Goal: Task Accomplishment & Management: Complete application form

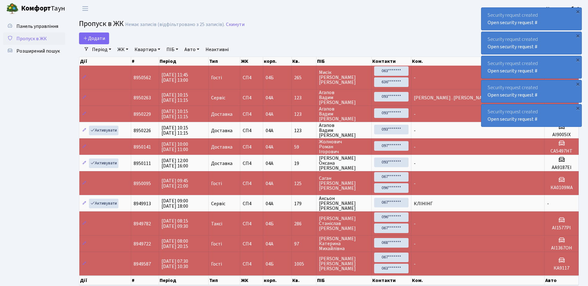
select select "25"
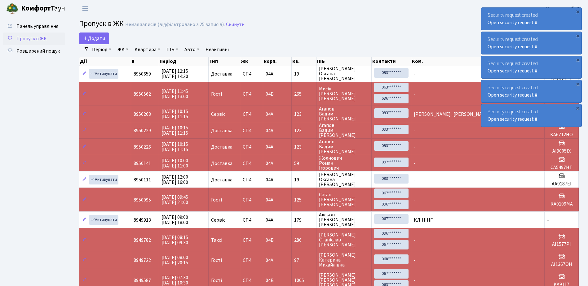
click at [485, 12] on div "Security request created Open security request #" at bounding box center [531, 19] width 100 height 22
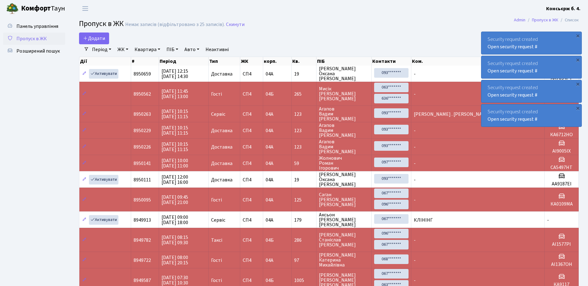
click at [485, 32] on div "Security request created Open security request #" at bounding box center [531, 43] width 100 height 22
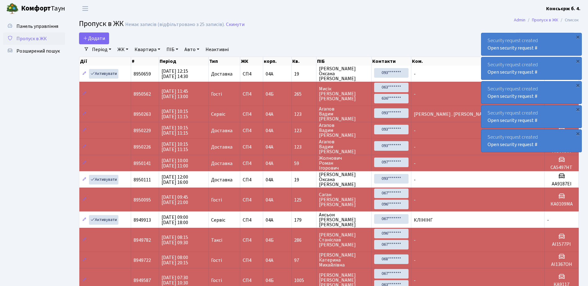
click at [485, 12] on div "Security request created Open security request # × Security request created Ope…" at bounding box center [531, 79] width 101 height 147
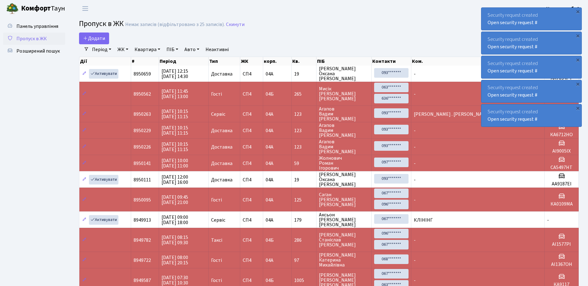
click at [485, 12] on div "Security request created Open security request #" at bounding box center [531, 19] width 100 height 22
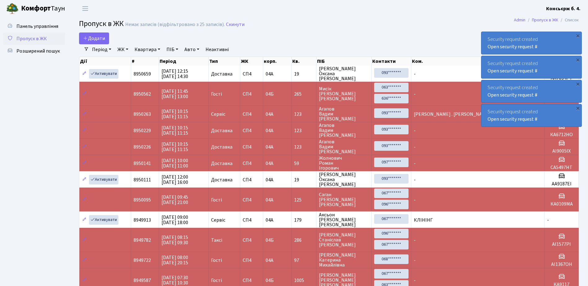
click at [485, 12] on div "Security request created Open security request # × Security request created Ope…" at bounding box center [531, 67] width 101 height 122
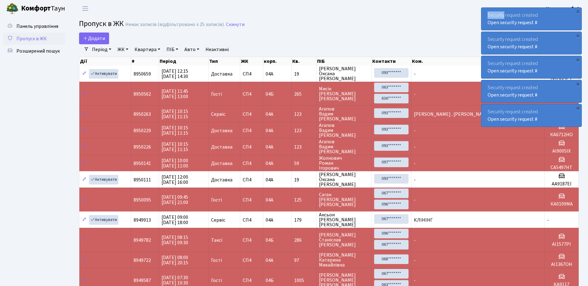
click at [485, 12] on div "Security request created Open security request #" at bounding box center [531, 19] width 100 height 22
click at [483, 13] on div "Security request created Open security request #" at bounding box center [531, 19] width 100 height 22
click at [481, 13] on div "Security request created Open security request #" at bounding box center [531, 19] width 100 height 22
drag, startPoint x: 481, startPoint y: 13, endPoint x: 462, endPoint y: 17, distance: 20.1
click at [462, 17] on header "Комфорт Таун Консьєрж б. 4. Мій обліковий запис Вийти" at bounding box center [294, 8] width 588 height 17
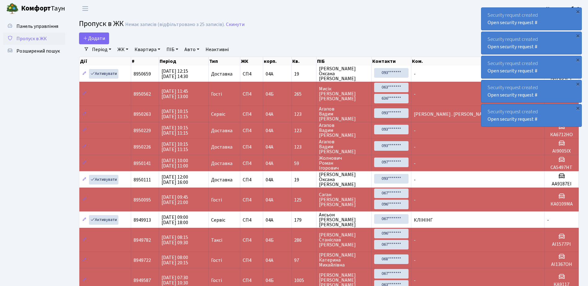
click at [486, 15] on div "Security request created Open security request #" at bounding box center [531, 19] width 100 height 22
click at [578, 11] on div "×" at bounding box center [577, 11] width 6 height 6
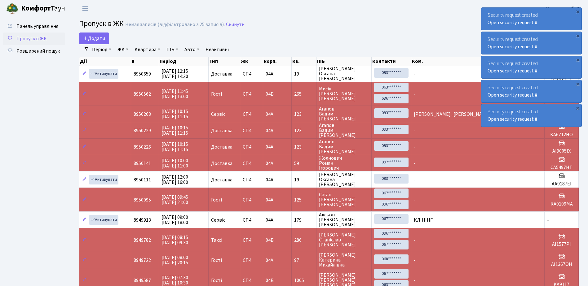
click at [578, 11] on div "×" at bounding box center [577, 11] width 6 height 6
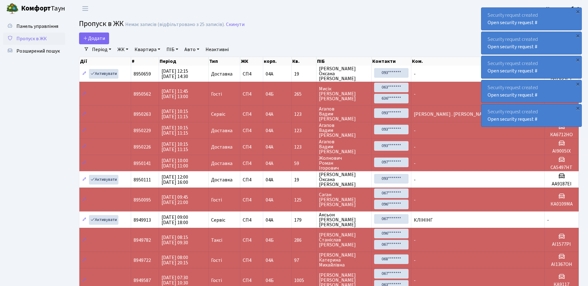
click at [578, 11] on div "×" at bounding box center [577, 11] width 6 height 6
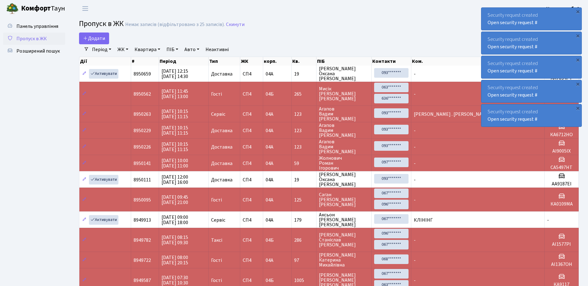
click at [578, 11] on div "×" at bounding box center [577, 11] width 6 height 6
click at [576, 11] on div "×" at bounding box center [577, 11] width 6 height 6
click at [575, 12] on div "×" at bounding box center [577, 11] width 6 height 6
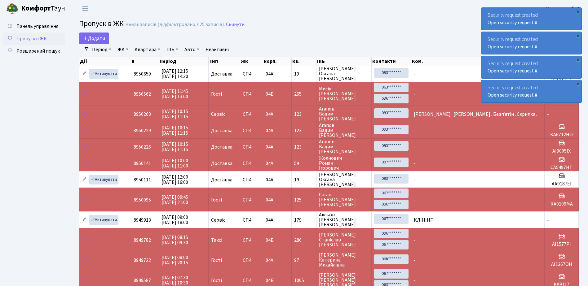
click at [575, 12] on div "×" at bounding box center [577, 11] width 6 height 6
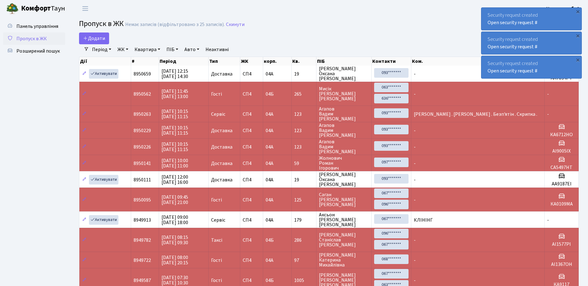
click at [575, 12] on div "×" at bounding box center [577, 11] width 6 height 6
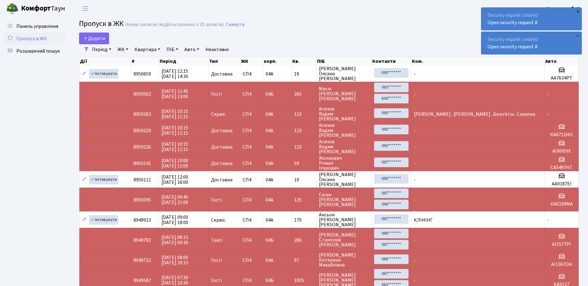
click at [574, 13] on div "×" at bounding box center [577, 11] width 6 height 6
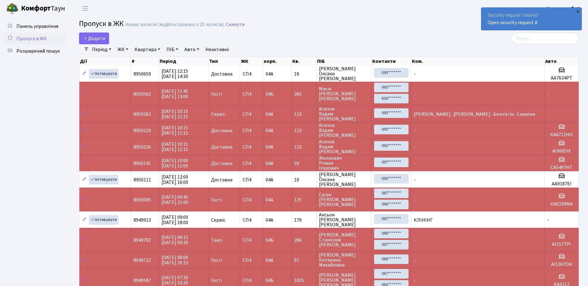
click at [577, 11] on div "×" at bounding box center [577, 11] width 6 height 6
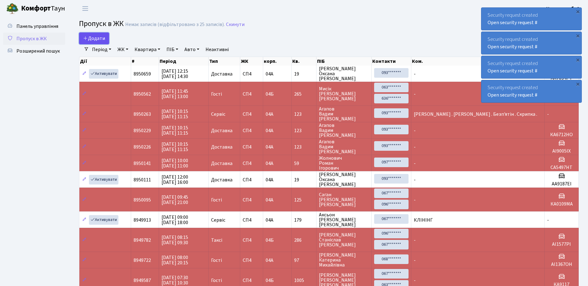
click at [100, 37] on span "Додати" at bounding box center [94, 38] width 22 height 7
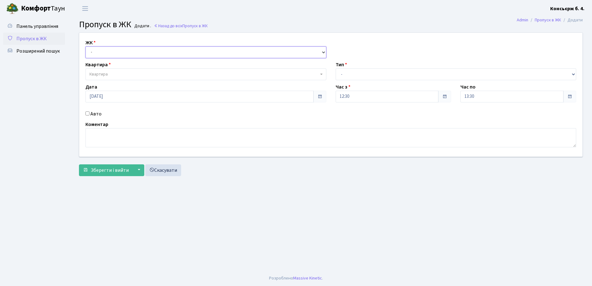
click at [121, 50] on select "- СП4, Столичне шосе, 5" at bounding box center [205, 52] width 241 height 12
select select "325"
click at [85, 46] on select "- СП4, Столичне шосе, 5" at bounding box center [205, 52] width 241 height 12
select select
click at [125, 72] on span "Квартира" at bounding box center [204, 74] width 229 height 6
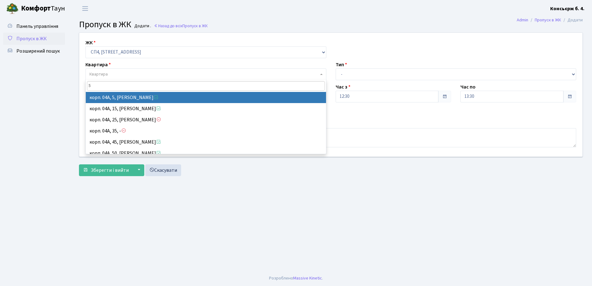
type input "5"
select select "21033"
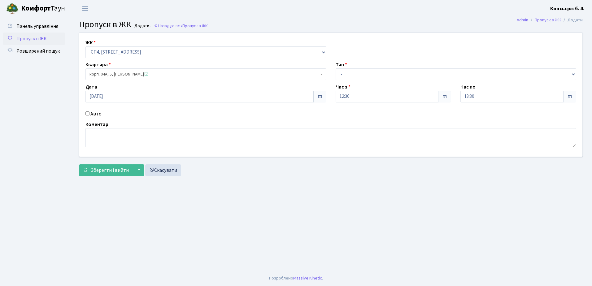
click at [87, 113] on input "Авто" at bounding box center [87, 114] width 4 height 4
checkbox input "true"
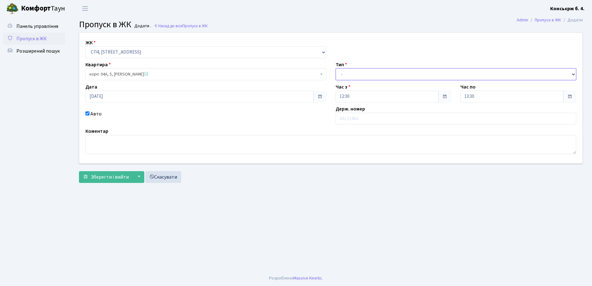
click at [401, 72] on select "- Доставка Таксі Гості Сервіс" at bounding box center [456, 74] width 241 height 12
select select "1"
click at [336, 68] on select "- Доставка Таксі Гості Сервіс" at bounding box center [456, 74] width 241 height 12
click at [375, 119] on input "text" at bounding box center [456, 119] width 241 height 12
type input "КА8075РС"
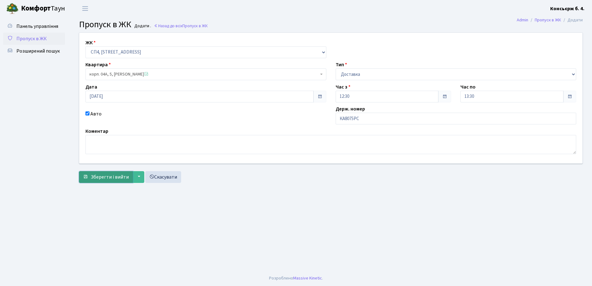
click at [103, 174] on span "Зберегти і вийти" at bounding box center [110, 177] width 38 height 7
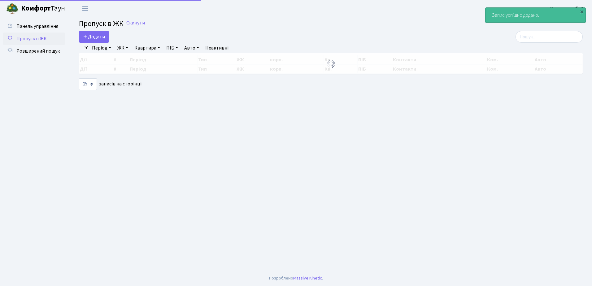
select select "25"
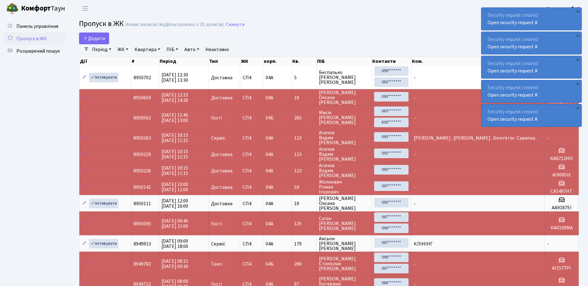
click at [488, 11] on div "Security request created Open security request #" at bounding box center [531, 19] width 100 height 22
click at [487, 12] on div "Security request created Open security request #" at bounding box center [531, 19] width 100 height 22
click at [487, 13] on div "Security request created Open security request #" at bounding box center [531, 19] width 100 height 22
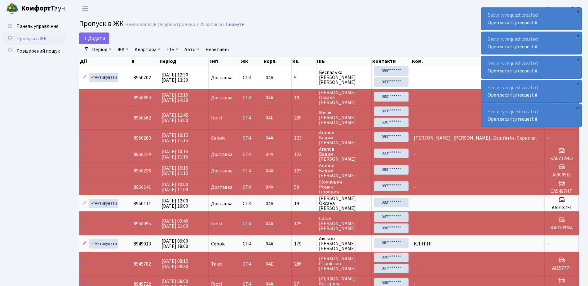
click at [487, 13] on div "Security request created Open security request #" at bounding box center [531, 19] width 100 height 22
click at [486, 15] on div "Security request created Open security request #" at bounding box center [531, 19] width 100 height 22
click at [486, 14] on div "Security request created Open security request #" at bounding box center [531, 19] width 100 height 22
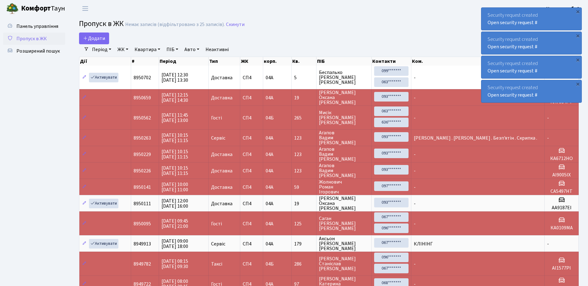
click at [494, 13] on div "Security request created Open security request #" at bounding box center [531, 19] width 100 height 22
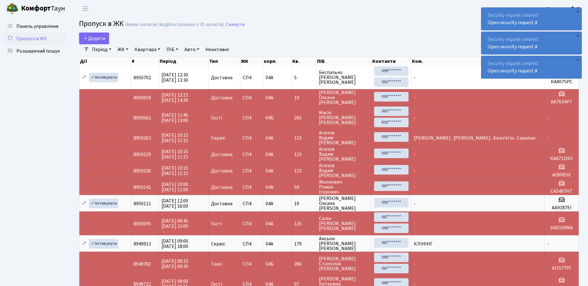
click at [494, 13] on div "Security request created Open security request #" at bounding box center [531, 19] width 100 height 22
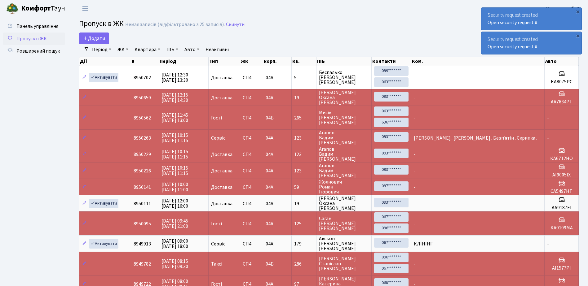
click at [494, 13] on div "Security request created Open security request #" at bounding box center [531, 19] width 100 height 22
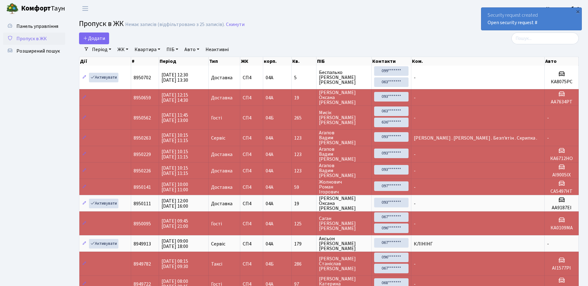
click at [494, 13] on div "Security request created Open security request #" at bounding box center [531, 19] width 100 height 22
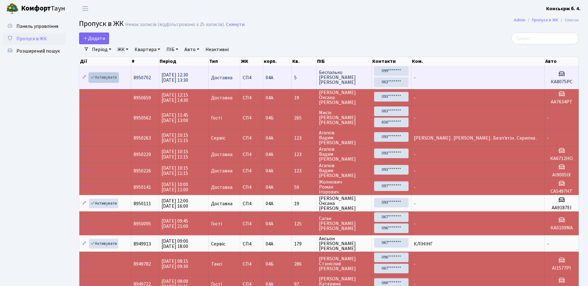
click at [104, 77] on link "Активувати" at bounding box center [103, 78] width 29 height 10
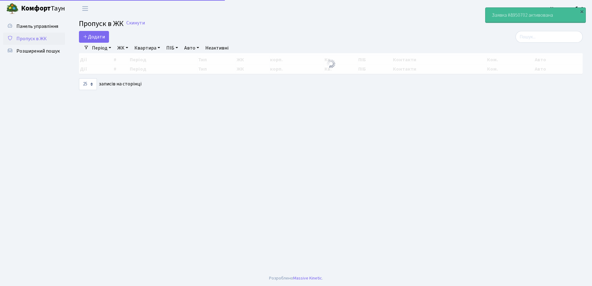
select select "25"
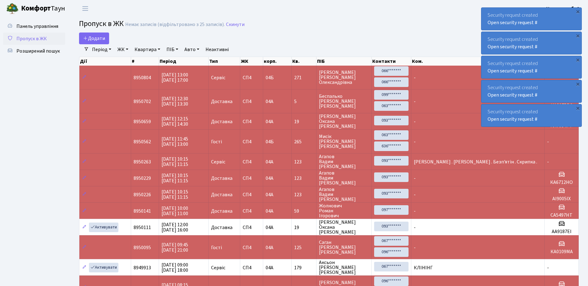
click at [487, 11] on div "Security request created Open security request #" at bounding box center [531, 19] width 100 height 22
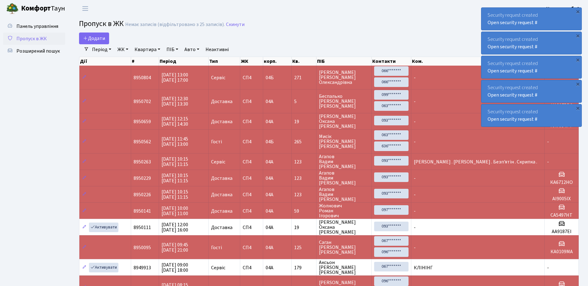
click at [487, 11] on div "Security request created Open security request #" at bounding box center [531, 19] width 100 height 22
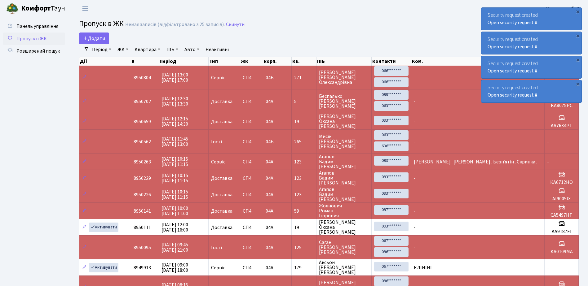
click at [487, 11] on div "Security request created Open security request #" at bounding box center [531, 19] width 100 height 22
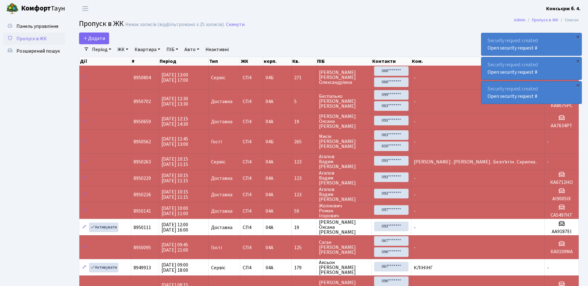
click at [487, 33] on div "Security request created Open security request #" at bounding box center [531, 44] width 100 height 22
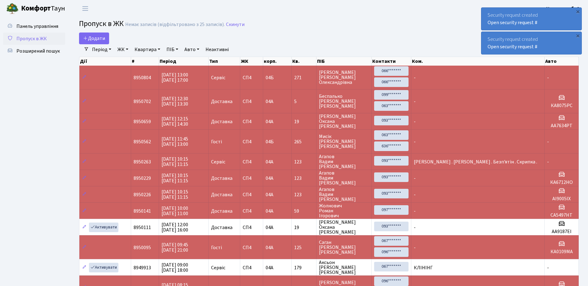
click at [487, 11] on div "Security request created Open security request #" at bounding box center [531, 19] width 100 height 22
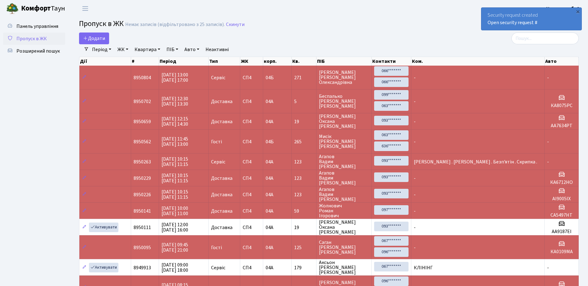
click at [487, 11] on div "Security request created Open security request #" at bounding box center [531, 19] width 100 height 22
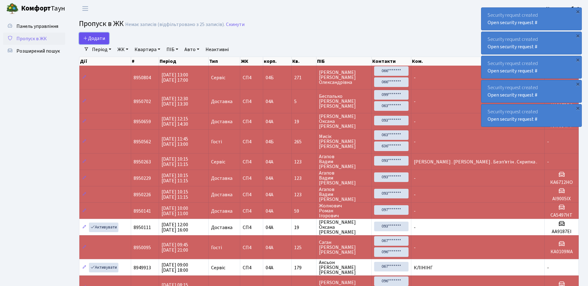
click at [95, 37] on span "Додати" at bounding box center [94, 38] width 22 height 7
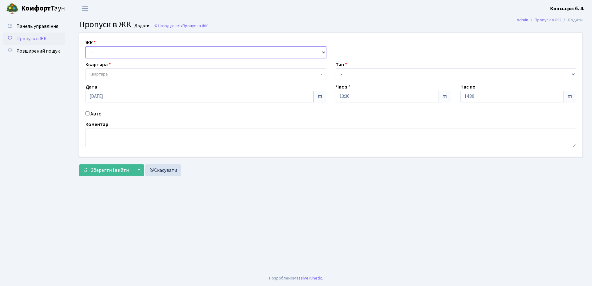
click at [144, 49] on select "- [STREET_ADDRESS]" at bounding box center [205, 52] width 241 height 12
select select "325"
click at [85, 46] on select "- [STREET_ADDRESS]" at bounding box center [205, 52] width 241 height 12
select select
click at [138, 72] on span "Квартира" at bounding box center [204, 74] width 229 height 6
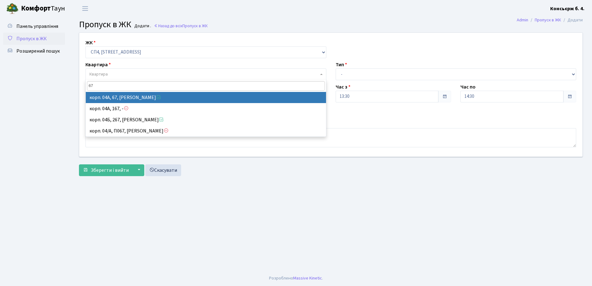
type input "67"
select select "21095"
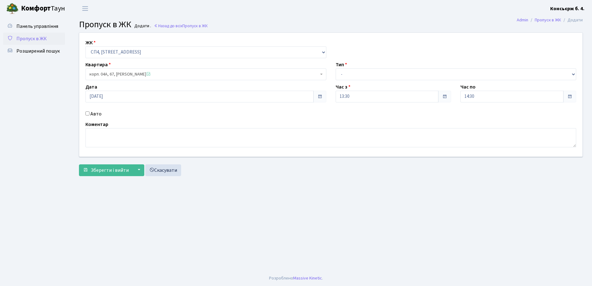
click at [87, 113] on input "Авто" at bounding box center [87, 114] width 4 height 4
checkbox input "true"
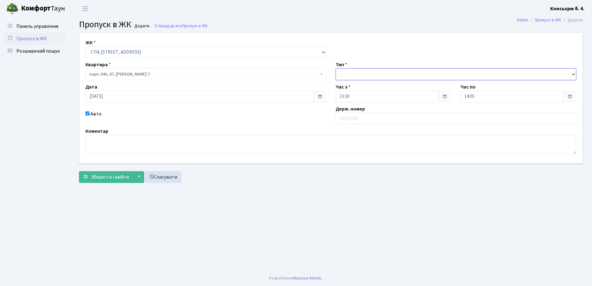
click at [373, 71] on select "- Доставка Таксі Гості Сервіс" at bounding box center [456, 74] width 241 height 12
select select "18"
click at [336, 68] on select "- Доставка Таксі Гості Сервіс" at bounding box center [456, 74] width 241 height 12
click at [364, 119] on input "text" at bounding box center [456, 119] width 241 height 12
type input "АІ1194НМ"
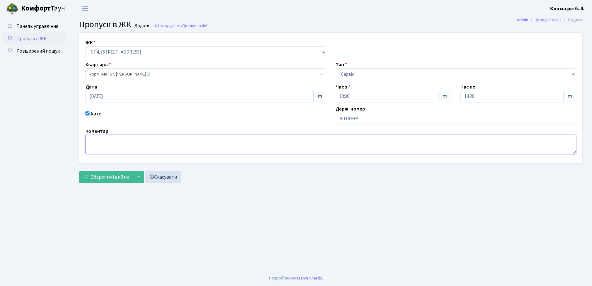
click at [120, 142] on textarea at bounding box center [330, 144] width 491 height 19
type textarea "FORD TRASIT"
click at [101, 177] on span "Зберегти і вийти" at bounding box center [110, 177] width 38 height 7
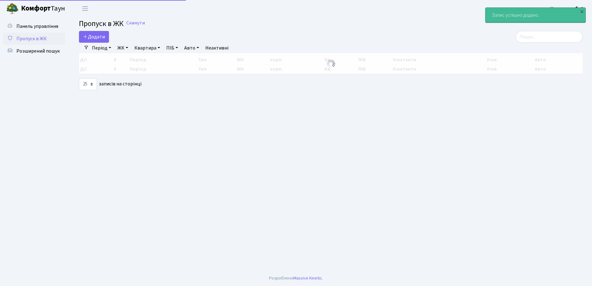
select select "25"
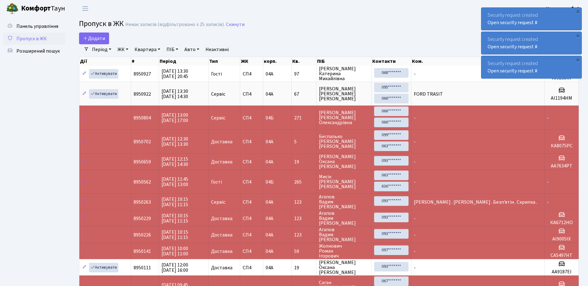
click at [487, 11] on div "Security request created Open security request #" at bounding box center [531, 19] width 100 height 22
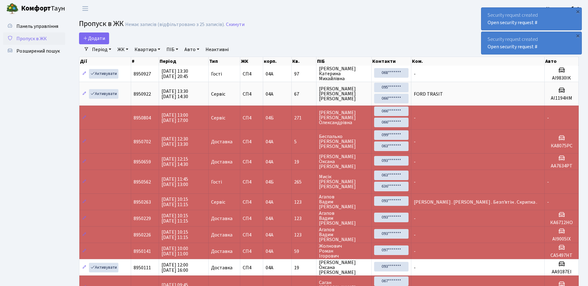
click at [487, 11] on div "Security request created Open security request #" at bounding box center [531, 19] width 100 height 22
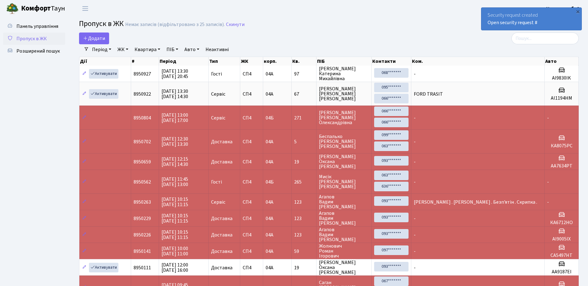
click at [487, 11] on div "Security request created Open security request #" at bounding box center [531, 19] width 100 height 22
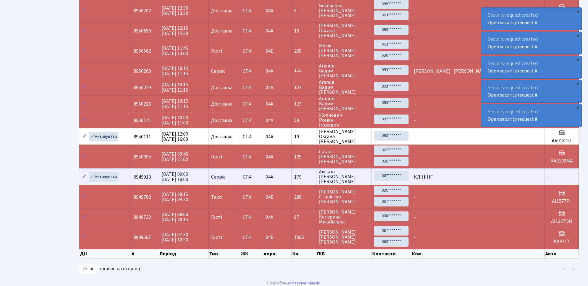
scroll to position [136, 0]
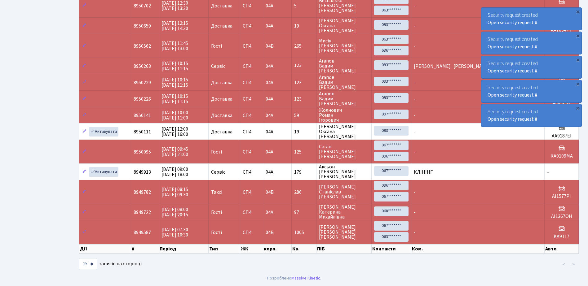
click at [487, 12] on div "Security request created Open security request #" at bounding box center [531, 19] width 100 height 22
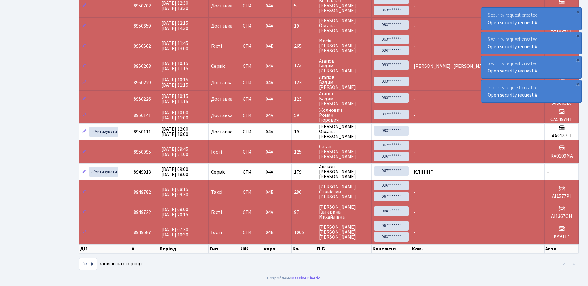
click at [487, 12] on div "Security request created Open security request #" at bounding box center [531, 19] width 100 height 22
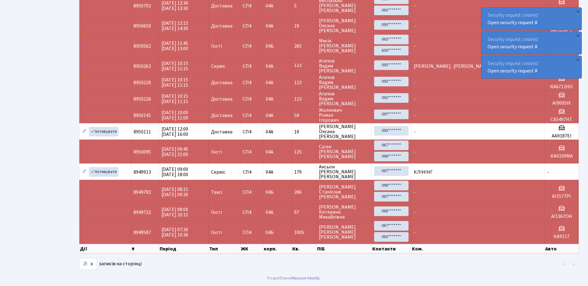
click at [487, 12] on div "Security request created Open security request #" at bounding box center [531, 19] width 100 height 22
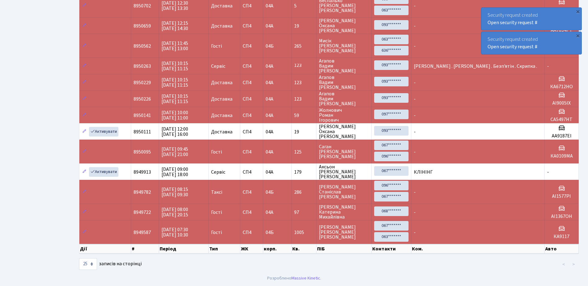
click at [487, 12] on div "Security request created Open security request #" at bounding box center [531, 19] width 100 height 22
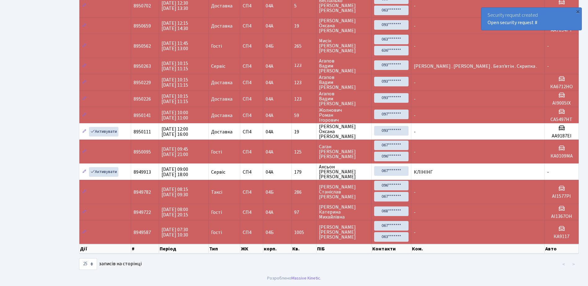
click at [487, 13] on div "Security request created Open security request #" at bounding box center [531, 19] width 100 height 22
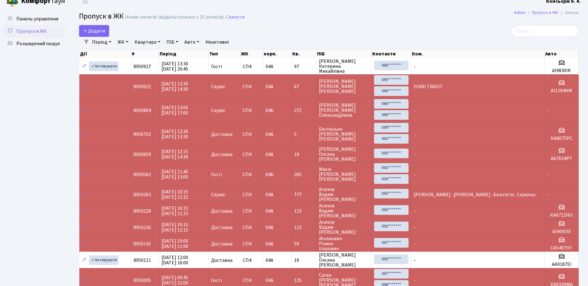
scroll to position [0, 0]
